Goal: Task Accomplishment & Management: Manage account settings

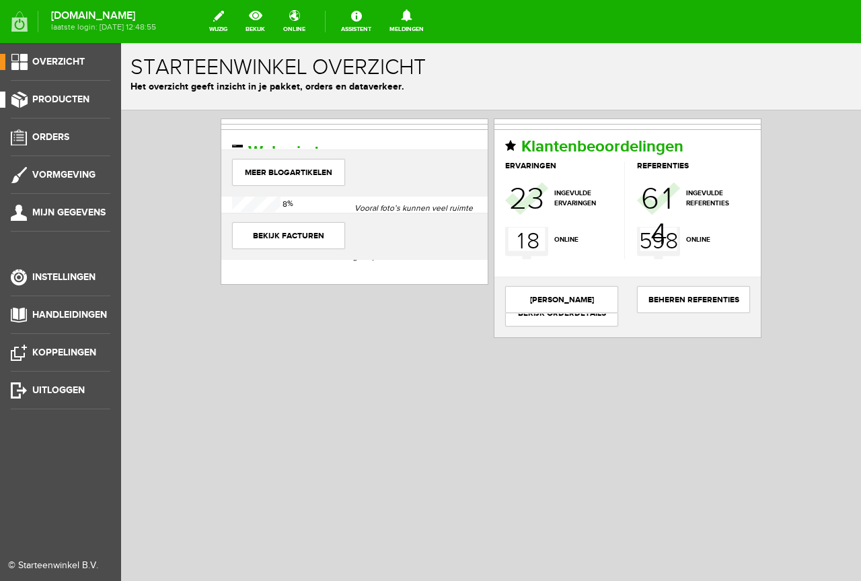
click at [79, 94] on span "Producten" at bounding box center [60, 99] width 57 height 11
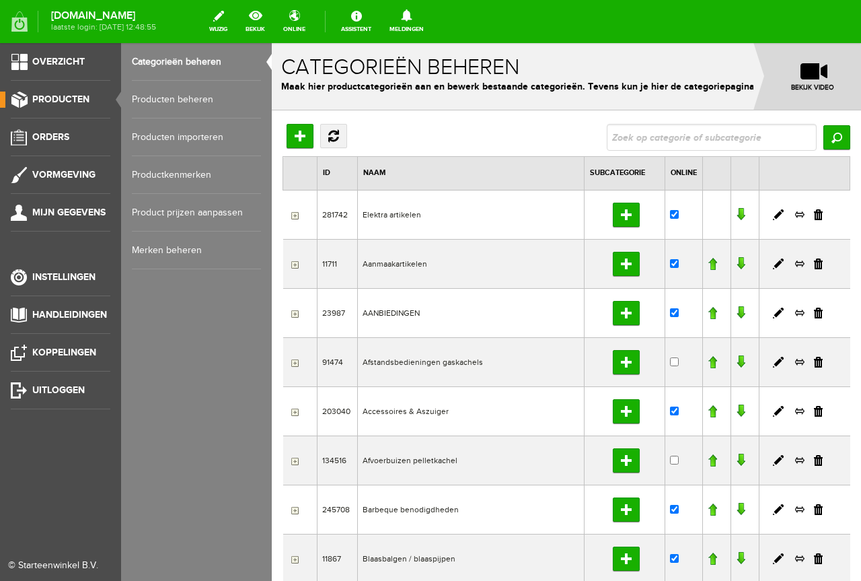
click at [199, 94] on link "Producten beheren" at bounding box center [196, 100] width 129 height 38
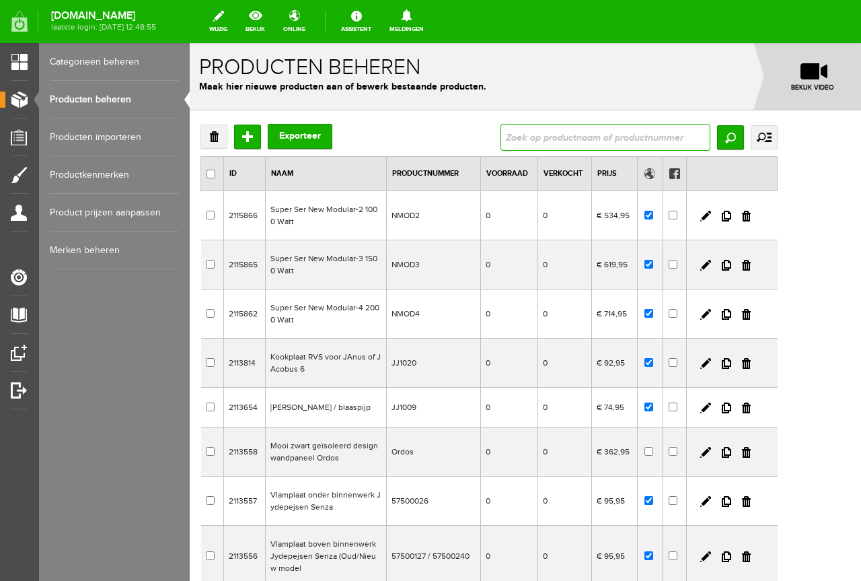
click at [579, 133] on input "text" at bounding box center [606, 137] width 210 height 27
type input "[PERSON_NAME] professional"
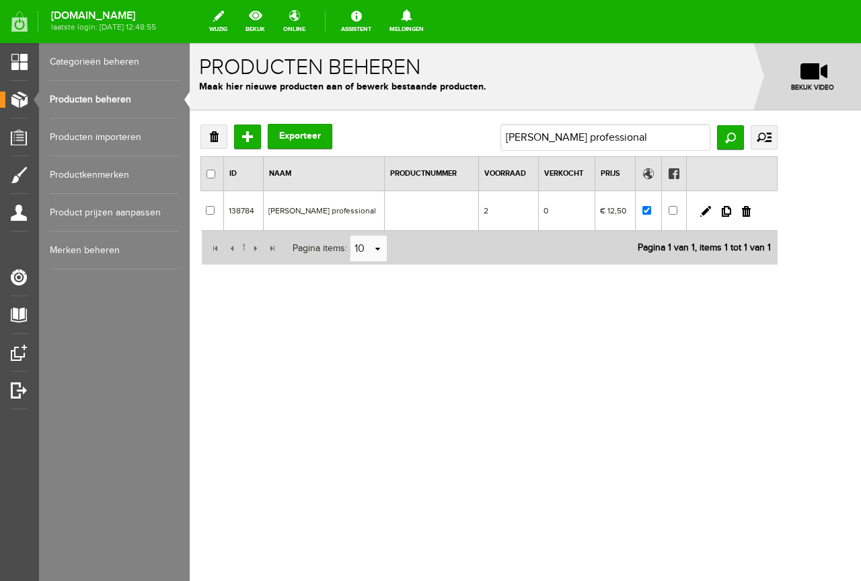
click at [479, 219] on td at bounding box center [432, 211] width 94 height 40
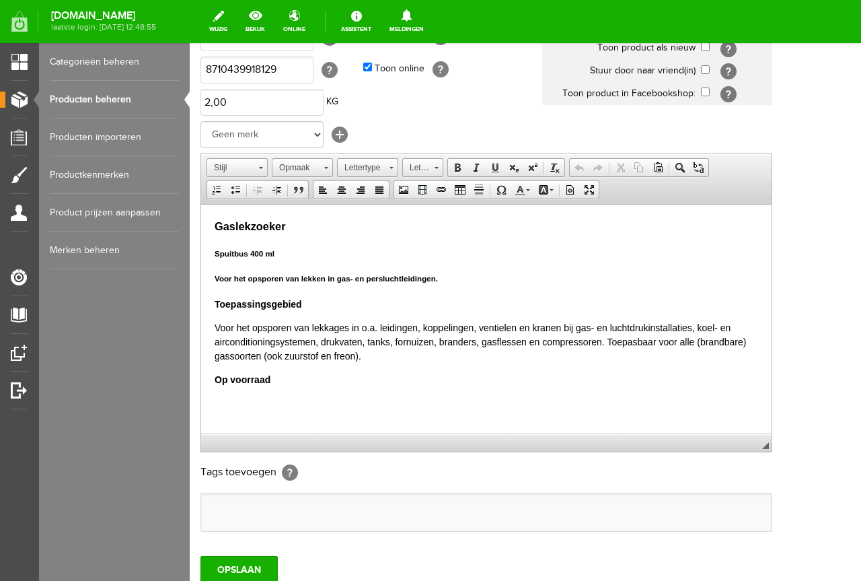
scroll to position [202, 0]
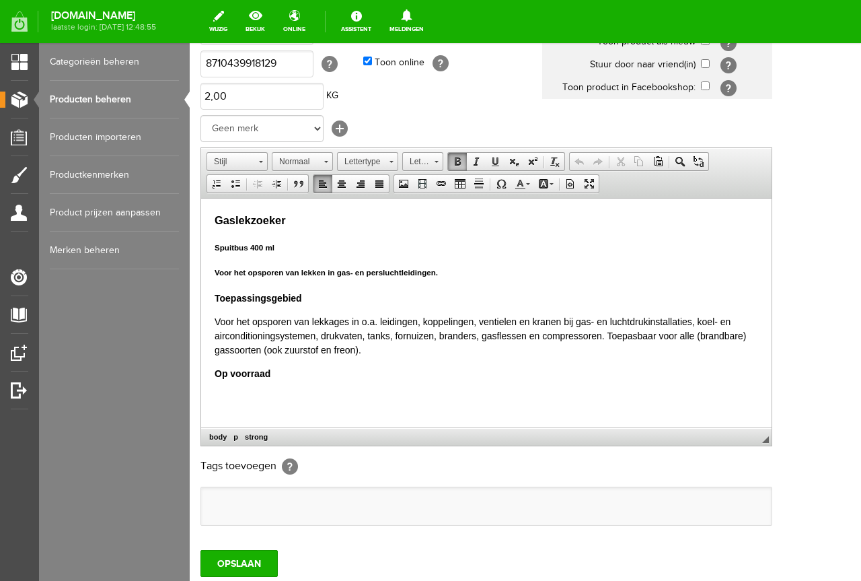
click at [205, 369] on html "Gaslekzoeker Spuitbus 400 ml Voor het opsporen van lekken in gas- en persluchtl…" at bounding box center [486, 296] width 571 height 196
click at [247, 565] on input "OPSLAAN" at bounding box center [239, 563] width 77 height 27
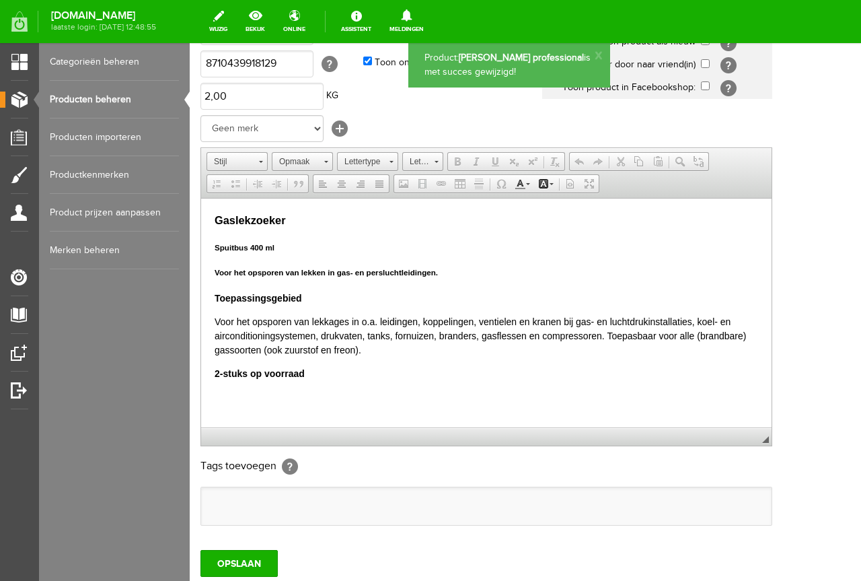
scroll to position [0, 0]
click at [247, 565] on input "OPSLAAN" at bounding box center [239, 563] width 77 height 27
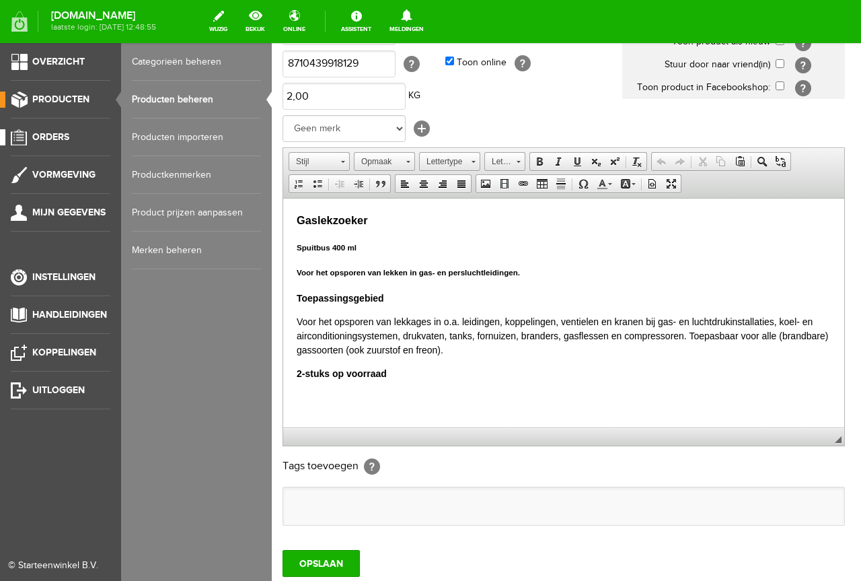
click at [50, 136] on span "Orders" at bounding box center [50, 136] width 37 height 11
